Goal: Transaction & Acquisition: Subscribe to service/newsletter

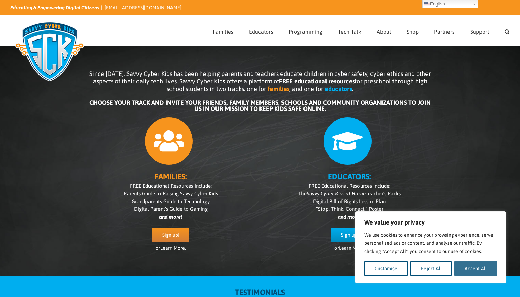
click at [461, 270] on button "Accept All" at bounding box center [475, 268] width 43 height 15
checkbox input "true"
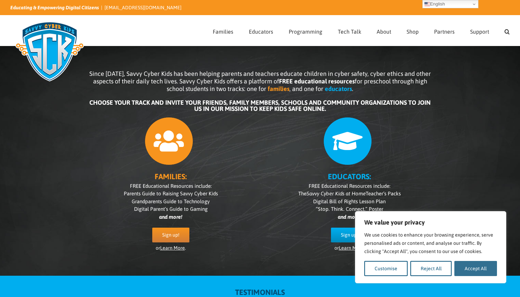
checkbox input "true"
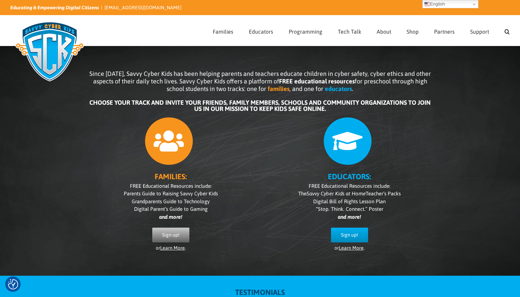
click at [172, 235] on span "Sign up!" at bounding box center [170, 235] width 17 height 6
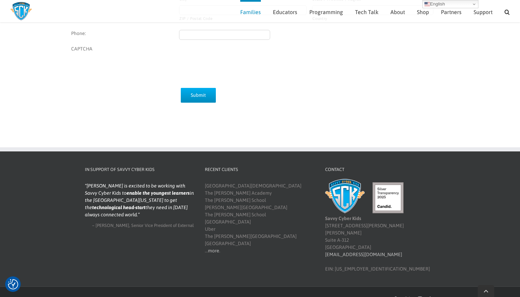
scroll to position [267, 0]
